Goal: Transaction & Acquisition: Purchase product/service

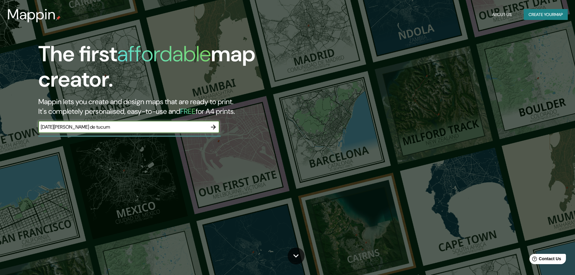
type input "[DATE][PERSON_NAME] de tucuman"
click at [215, 129] on icon "button" at bounding box center [213, 126] width 7 height 7
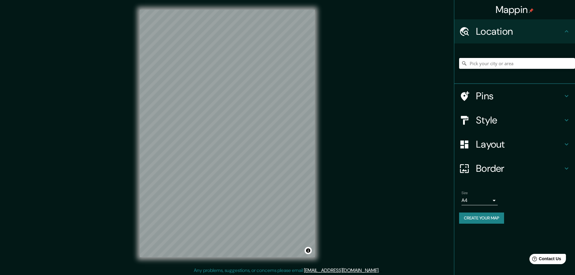
click at [490, 65] on input "Pick your city or area" at bounding box center [517, 63] width 116 height 11
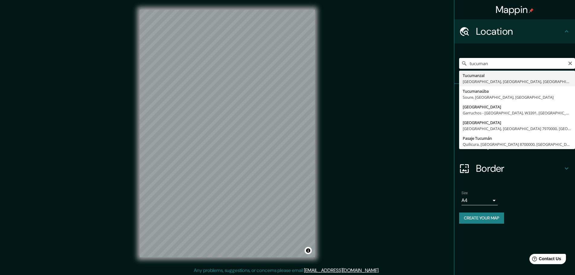
drag, startPoint x: 500, startPoint y: 62, endPoint x: 454, endPoint y: 63, distance: 45.9
click at [454, 63] on div "tucuman Tucumanzal Porto Velho, Rondônia, Brasil Tucumanaúba Soure, Pará, Brasi…" at bounding box center [514, 63] width 121 height 40
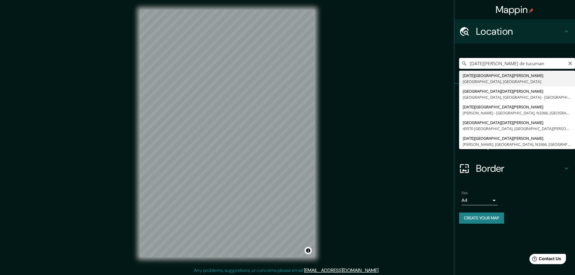
type input "[DATE][GEOGRAPHIC_DATA][PERSON_NAME], [GEOGRAPHIC_DATA], [GEOGRAPHIC_DATA]"
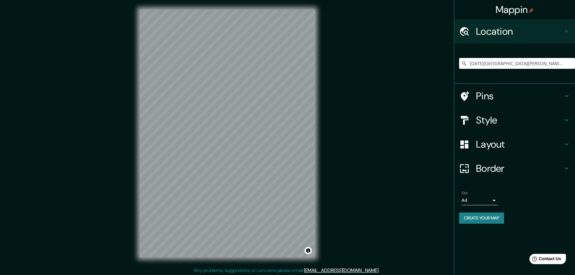
click at [488, 117] on h4 "Style" at bounding box center [519, 120] width 87 height 12
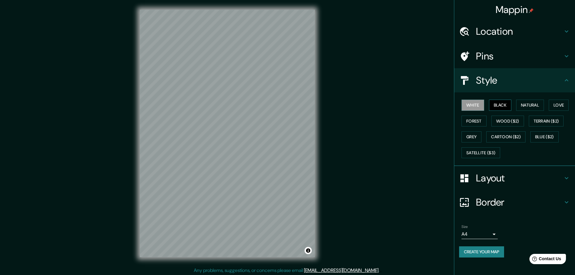
click at [504, 105] on button "Black" at bounding box center [500, 105] width 23 height 11
click at [329, 190] on div "Mappin Location San Miguel de Tucumán, Provincia de Tucumán, Argentina Pins Sty…" at bounding box center [287, 138] width 575 height 276
click at [477, 105] on button "White" at bounding box center [472, 105] width 23 height 11
click at [541, 102] on button "Natural" at bounding box center [530, 105] width 28 height 11
click at [560, 101] on button "Love" at bounding box center [559, 105] width 20 height 11
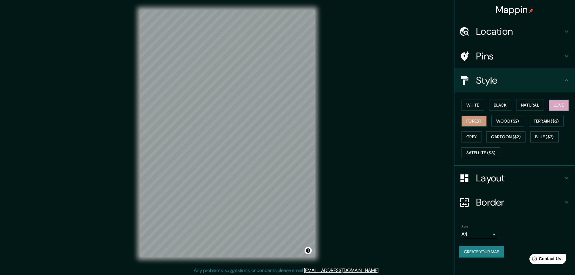
click at [477, 117] on button "Forest" at bounding box center [473, 121] width 25 height 11
click at [506, 119] on button "Wood ($2)" at bounding box center [507, 121] width 33 height 11
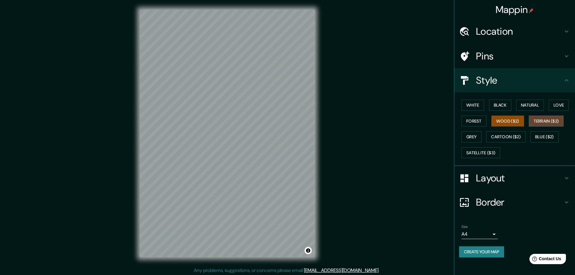
click at [544, 120] on button "Terrain ($2)" at bounding box center [546, 121] width 35 height 11
click at [470, 135] on button "Grey" at bounding box center [471, 136] width 20 height 11
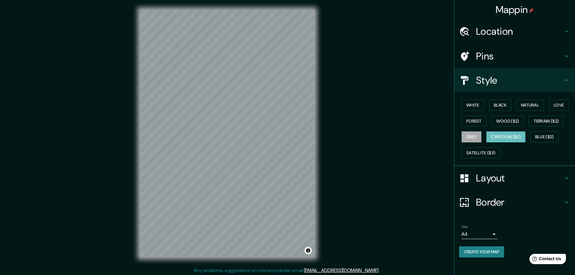
click at [516, 135] on button "Cartoon ($2)" at bounding box center [505, 136] width 39 height 11
click at [547, 138] on button "Blue ($2)" at bounding box center [544, 136] width 28 height 11
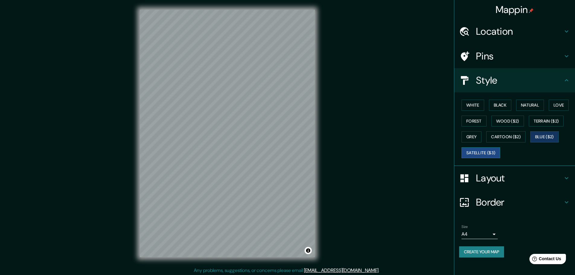
click at [482, 152] on button "Satellite ($3)" at bounding box center [480, 152] width 39 height 11
click at [496, 105] on button "Black" at bounding box center [500, 105] width 23 height 11
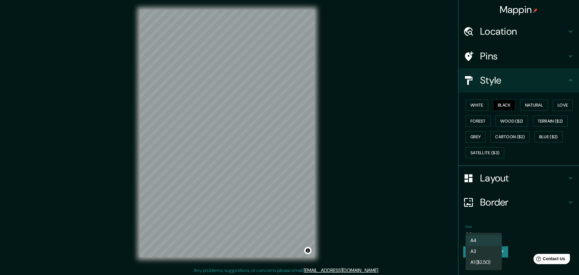
click at [492, 232] on body "Mappin Location San Miguel de Tucumán, Provincia de Tucumán, Argentina Pins Sty…" at bounding box center [289, 137] width 579 height 275
click at [488, 254] on li "A3" at bounding box center [484, 251] width 36 height 11
type input "a4"
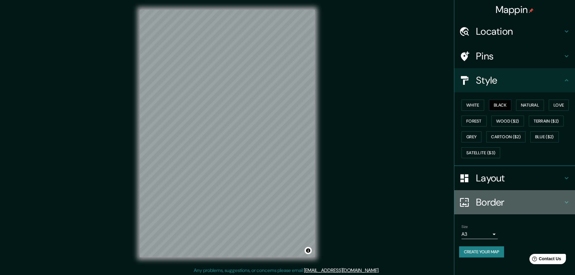
click at [517, 201] on h4 "Border" at bounding box center [519, 202] width 87 height 12
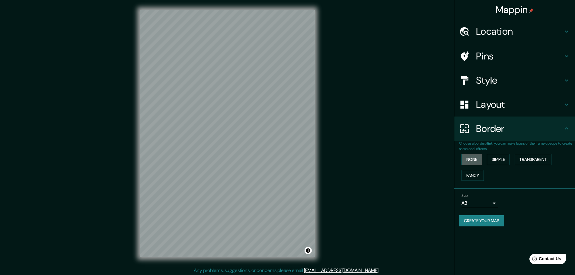
click at [480, 159] on button "None" at bounding box center [471, 159] width 21 height 11
click at [498, 158] on button "Simple" at bounding box center [498, 159] width 23 height 11
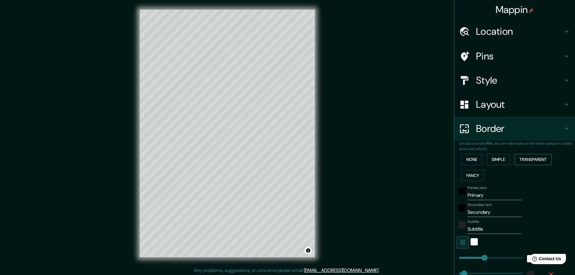
click at [530, 157] on button "Transparent" at bounding box center [533, 159] width 37 height 11
click at [470, 178] on button "Fancy" at bounding box center [472, 175] width 22 height 11
click at [470, 164] on button "None" at bounding box center [471, 159] width 21 height 11
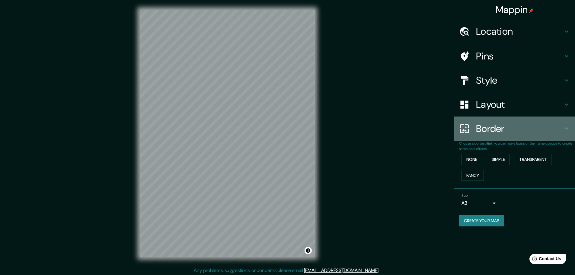
click at [499, 132] on h4 "Border" at bounding box center [519, 129] width 87 height 12
click at [567, 130] on icon at bounding box center [566, 128] width 7 height 7
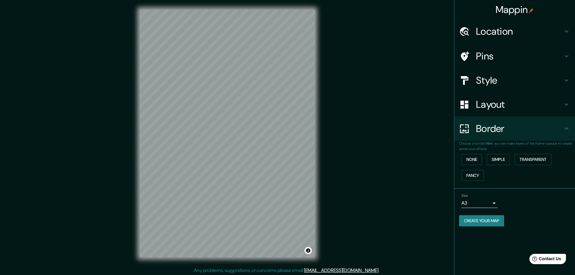
click at [566, 105] on icon at bounding box center [567, 105] width 4 height 2
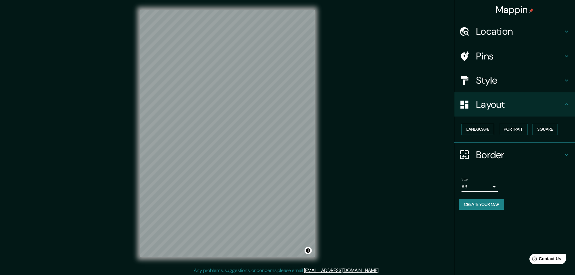
click at [483, 129] on button "Landscape" at bounding box center [477, 129] width 33 height 11
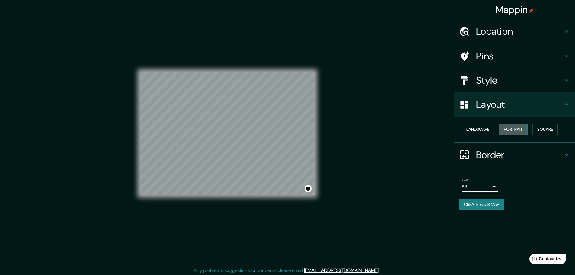
click at [520, 127] on button "Portrait" at bounding box center [513, 129] width 29 height 11
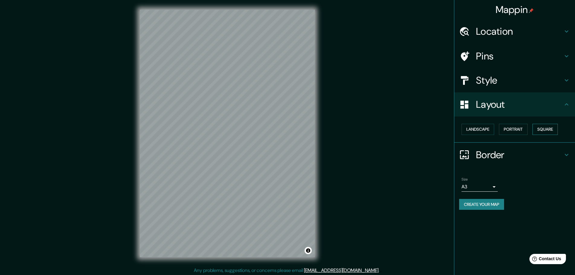
click at [550, 128] on button "Square" at bounding box center [544, 129] width 25 height 11
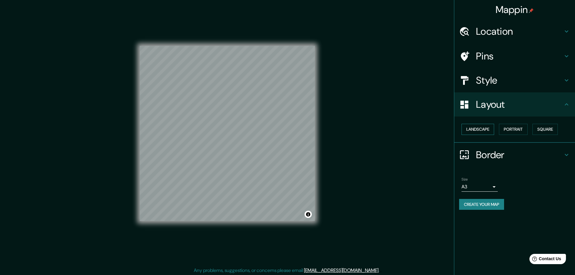
click at [478, 131] on button "Landscape" at bounding box center [477, 129] width 33 height 11
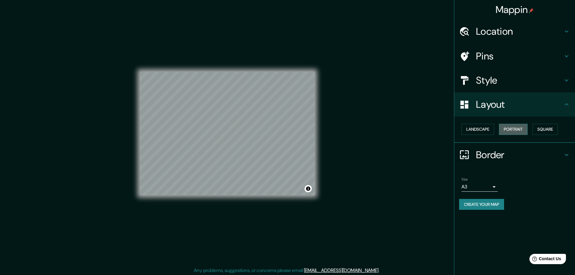
click at [515, 130] on button "Portrait" at bounding box center [513, 129] width 29 height 11
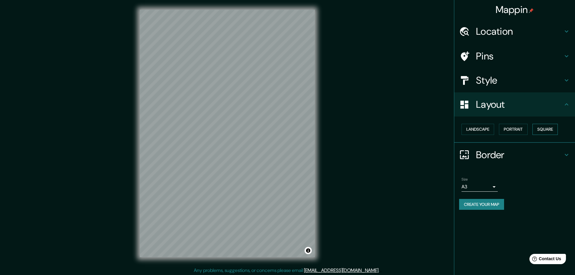
click at [550, 125] on button "Square" at bounding box center [544, 129] width 25 height 11
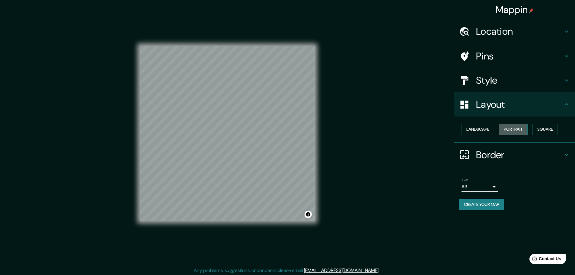
click at [516, 130] on button "Portrait" at bounding box center [513, 129] width 29 height 11
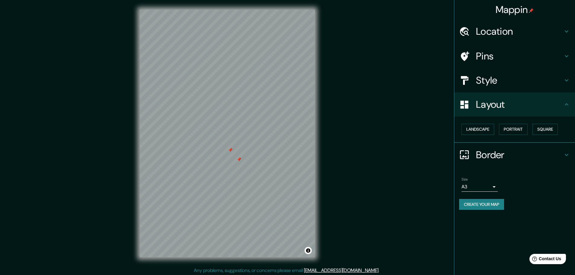
click at [491, 206] on button "Create your map" at bounding box center [481, 204] width 45 height 11
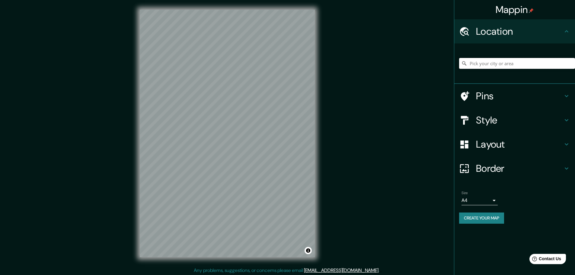
click at [524, 59] on input "Pick your city or area" at bounding box center [517, 63] width 116 height 11
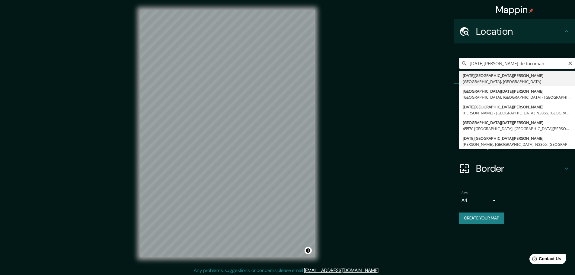
type input "[DATE][GEOGRAPHIC_DATA][PERSON_NAME], [GEOGRAPHIC_DATA], [GEOGRAPHIC_DATA]"
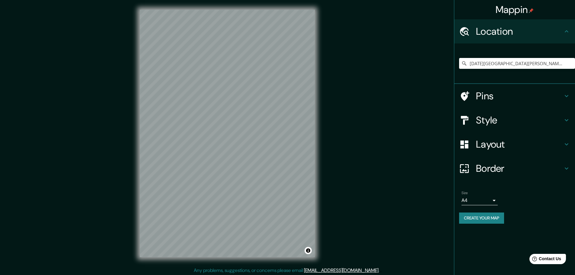
click at [511, 125] on h4 "Style" at bounding box center [519, 120] width 87 height 12
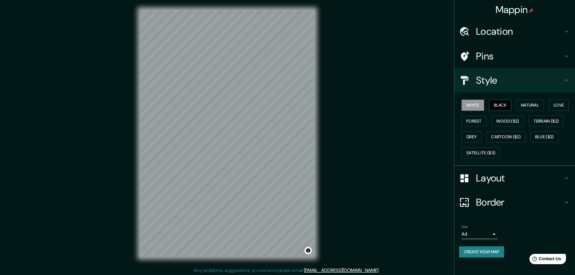
click at [506, 100] on button "Black" at bounding box center [500, 105] width 23 height 11
click at [483, 253] on button "Create your map" at bounding box center [481, 251] width 45 height 11
click at [484, 254] on button "Create your map" at bounding box center [481, 251] width 45 height 11
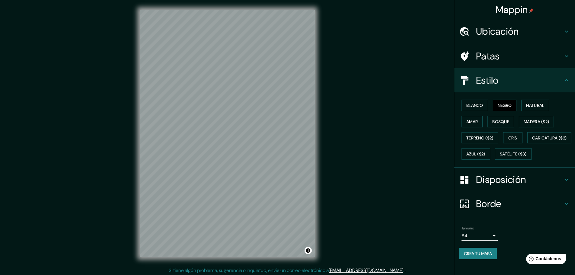
click at [504, 233] on ul "Ubicación [DATE][GEOGRAPHIC_DATA][PERSON_NAME], [GEOGRAPHIC_DATA], [GEOGRAPHIC_…" at bounding box center [514, 142] width 121 height 247
click at [488, 257] on font "Crea tu mapa" at bounding box center [478, 254] width 28 height 8
click at [531, 108] on font "Natural" at bounding box center [535, 105] width 18 height 8
click at [468, 121] on font "Amar" at bounding box center [471, 121] width 11 height 5
click at [493, 122] on font "Bosque" at bounding box center [500, 121] width 17 height 5
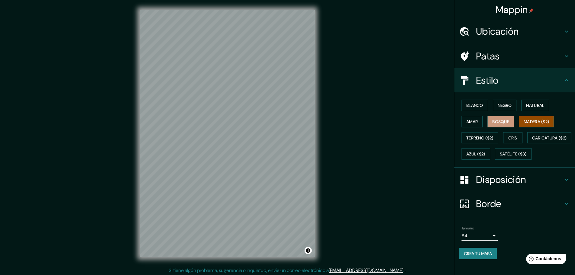
click at [527, 125] on font "Madera ($2)" at bounding box center [536, 122] width 25 height 8
click at [480, 136] on font "Terreno ($2)" at bounding box center [479, 137] width 27 height 5
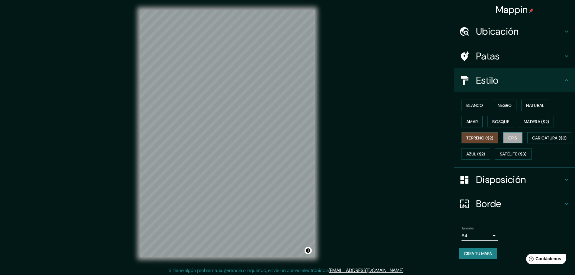
click at [512, 139] on font "Gris" at bounding box center [512, 137] width 9 height 5
click at [483, 140] on font "Terreno ($2)" at bounding box center [479, 137] width 27 height 5
click at [514, 139] on font "Gris" at bounding box center [512, 137] width 9 height 5
click at [532, 141] on font "Caricatura ($2)" at bounding box center [549, 137] width 35 height 5
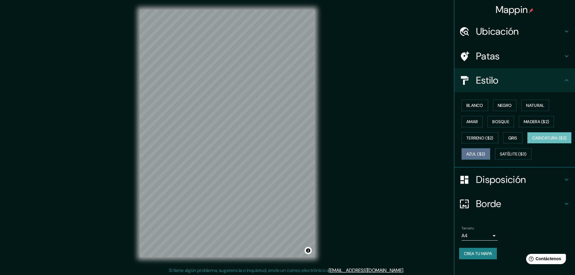
click at [485, 153] on font "Azul ($2)" at bounding box center [475, 154] width 19 height 5
click at [500, 157] on font "Satélite ($3)" at bounding box center [513, 154] width 27 height 5
click at [532, 141] on font "Caricatura ($2)" at bounding box center [549, 137] width 35 height 5
click at [502, 105] on font "Negro" at bounding box center [505, 105] width 14 height 5
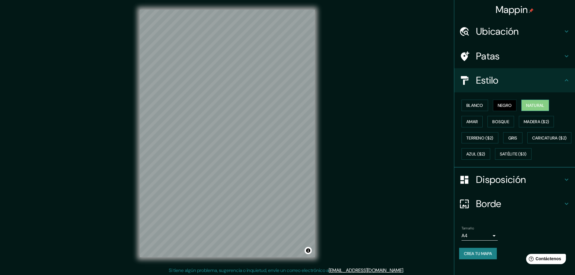
click at [528, 105] on font "Natural" at bounding box center [535, 105] width 18 height 5
click at [473, 121] on font "Amar" at bounding box center [471, 121] width 11 height 5
click at [506, 121] on button "Bosque" at bounding box center [500, 121] width 27 height 11
click at [527, 123] on font "Madera ($2)" at bounding box center [536, 121] width 25 height 5
click at [484, 136] on font "Terreno ($2)" at bounding box center [479, 137] width 27 height 5
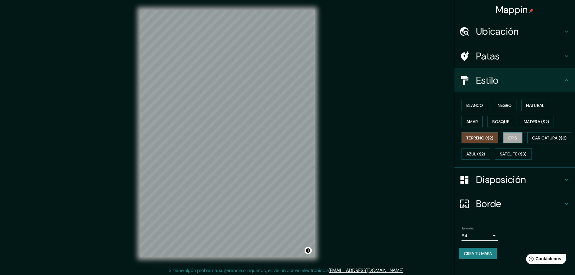
click at [511, 139] on font "Gris" at bounding box center [512, 137] width 9 height 5
click at [500, 158] on font "Satélite ($3)" at bounding box center [513, 154] width 27 height 8
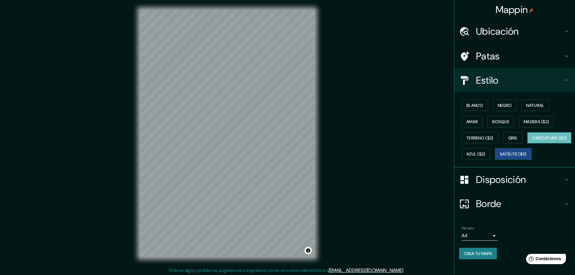
click at [532, 141] on font "Caricatura ($2)" at bounding box center [549, 137] width 35 height 5
click at [485, 157] on font "Azul ($2)" at bounding box center [475, 154] width 19 height 8
click at [500, 157] on font "Satélite ($3)" at bounding box center [513, 154] width 27 height 5
click at [485, 152] on font "Azul ($2)" at bounding box center [475, 154] width 19 height 5
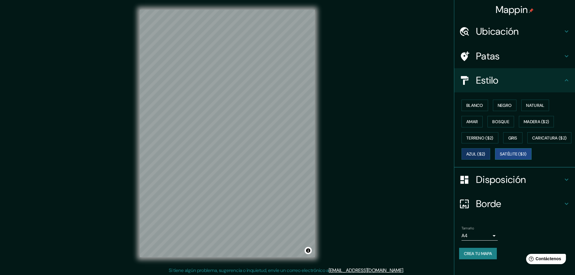
click at [500, 157] on font "Satélite ($3)" at bounding box center [513, 154] width 27 height 5
click at [485, 155] on font "Azul ($2)" at bounding box center [475, 154] width 19 height 5
click at [500, 157] on font "Satélite ($3)" at bounding box center [513, 154] width 27 height 5
click at [485, 155] on font "Azul ($2)" at bounding box center [475, 154] width 19 height 5
click at [500, 157] on font "Satélite ($3)" at bounding box center [513, 154] width 27 height 5
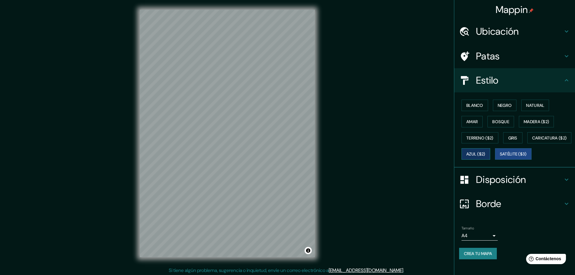
click at [485, 151] on font "Azul ($2)" at bounding box center [475, 154] width 19 height 8
click at [500, 158] on font "Satélite ($3)" at bounding box center [513, 154] width 27 height 8
click at [490, 158] on button "Azul ($2)" at bounding box center [475, 153] width 29 height 11
click at [495, 160] on button "Satélite ($3)" at bounding box center [513, 153] width 37 height 11
click at [485, 153] on font "Azul ($2)" at bounding box center [475, 154] width 19 height 5
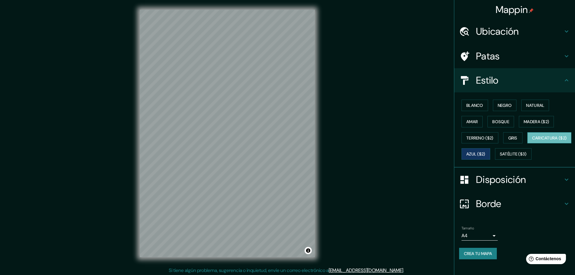
click at [532, 141] on font "Caricatura ($2)" at bounding box center [549, 137] width 35 height 5
click at [500, 157] on font "Satélite ($3)" at bounding box center [513, 154] width 27 height 5
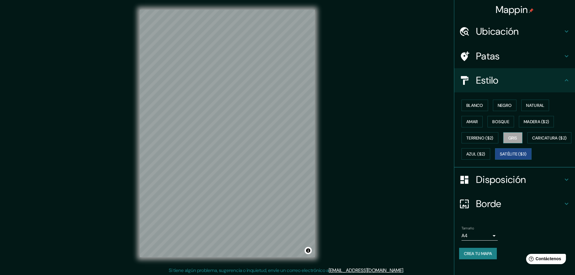
click at [511, 137] on font "Gris" at bounding box center [512, 137] width 9 height 5
click at [531, 123] on font "Madera ($2)" at bounding box center [536, 121] width 25 height 5
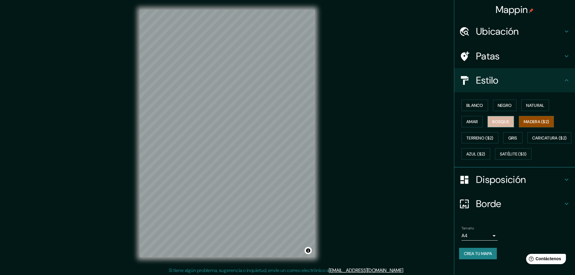
click at [509, 123] on button "Bosque" at bounding box center [500, 121] width 27 height 11
click at [529, 105] on font "Natural" at bounding box center [535, 105] width 18 height 5
click at [502, 103] on font "Negro" at bounding box center [505, 105] width 14 height 5
click at [500, 157] on font "Satélite ($3)" at bounding box center [513, 154] width 27 height 5
